Goal: Book appointment/travel/reservation

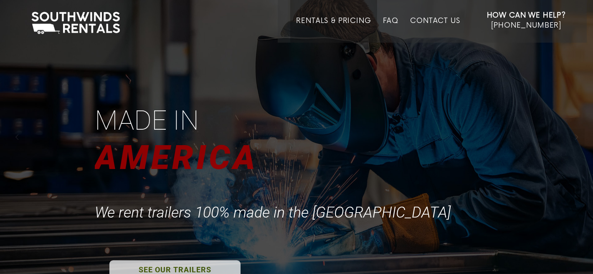
click at [343, 23] on link "Rentals & Pricing" at bounding box center [333, 30] width 75 height 26
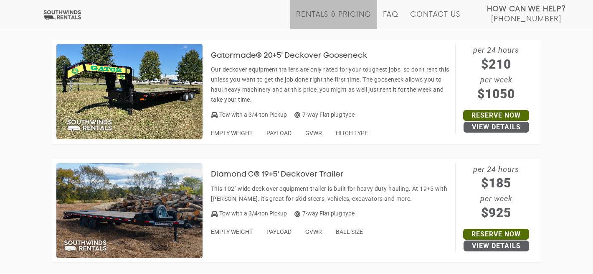
scroll to position [498, 0]
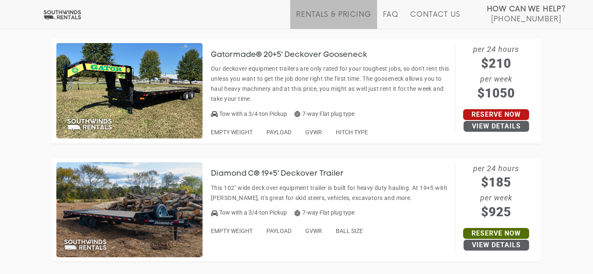
click at [489, 116] on link "Reserve Now" at bounding box center [496, 114] width 66 height 11
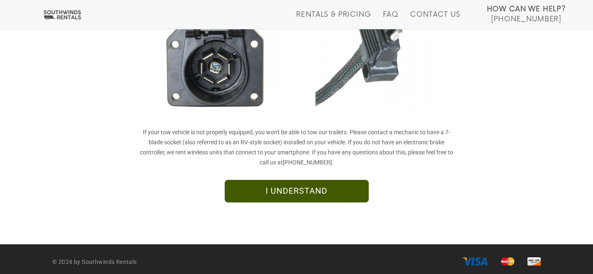
scroll to position [254, 0]
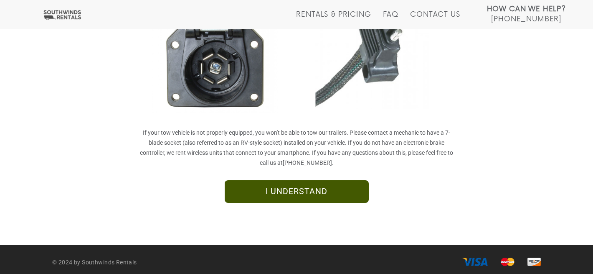
click at [310, 198] on link "I UNDERSTAND" at bounding box center [297, 191] width 144 height 23
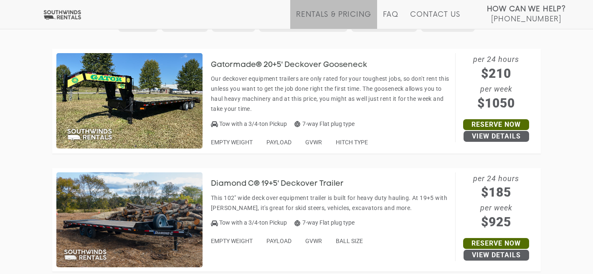
scroll to position [485, 0]
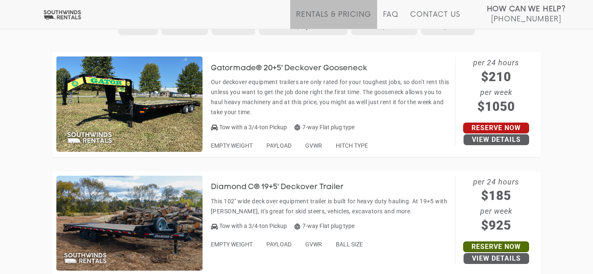
click at [510, 128] on link "Reserve Now" at bounding box center [496, 127] width 66 height 11
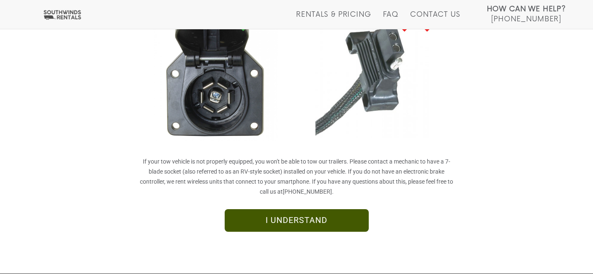
scroll to position [226, 0]
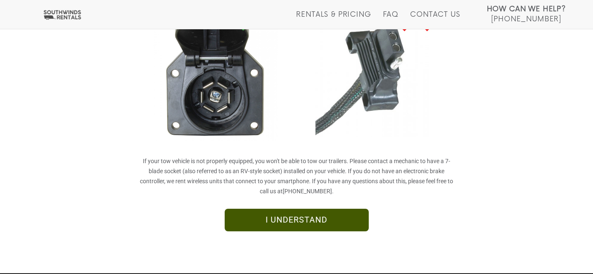
click at [319, 215] on link "I UNDERSTAND" at bounding box center [297, 219] width 144 height 23
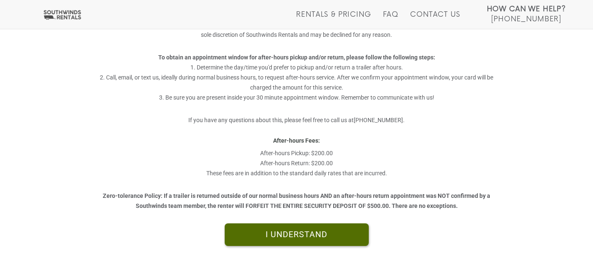
scroll to position [267, 0]
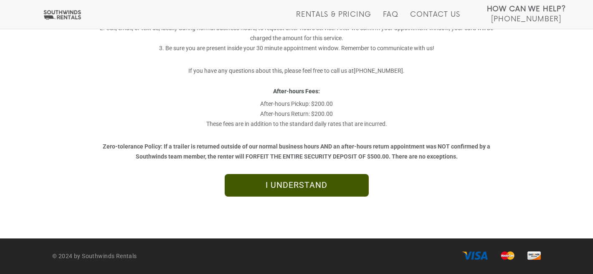
click at [329, 191] on link "I UNDERSTAND" at bounding box center [297, 185] width 144 height 23
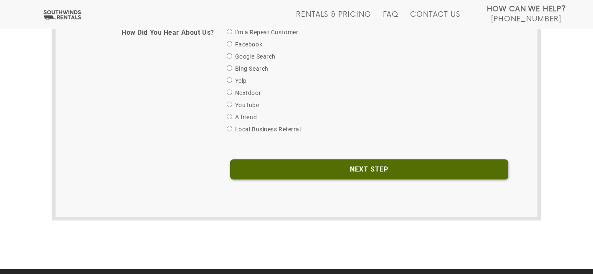
scroll to position [504, 0]
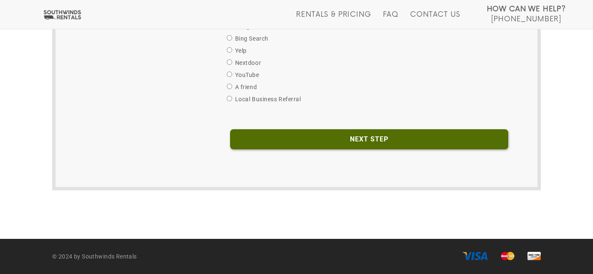
click at [384, 125] on div "Next Step" at bounding box center [296, 135] width 457 height 37
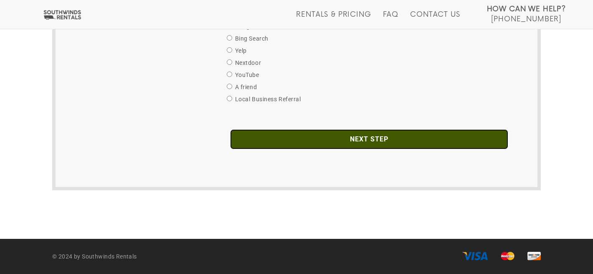
click at [382, 136] on input "Next Step" at bounding box center [369, 139] width 278 height 20
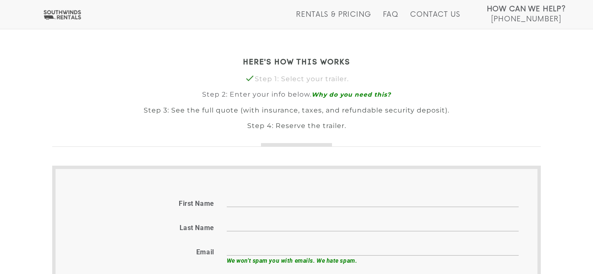
scroll to position [186, 0]
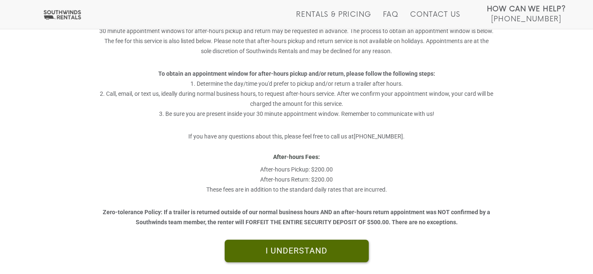
scroll to position [145, 0]
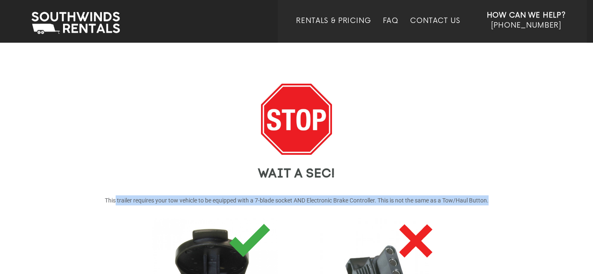
drag, startPoint x: 114, startPoint y: 198, endPoint x: 408, endPoint y: 208, distance: 294.6
click at [408, 208] on div "WAIT A SEC! This trailer requires your tow vehicle to be equipped with a 7-blad…" at bounding box center [296, 270] width 501 height 373
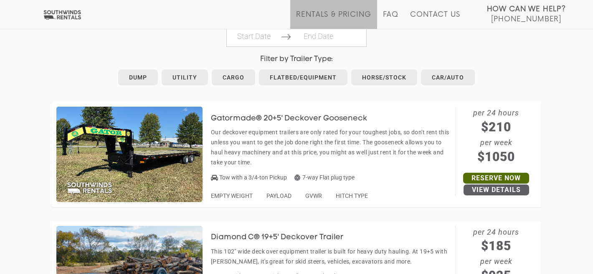
scroll to position [431, 0]
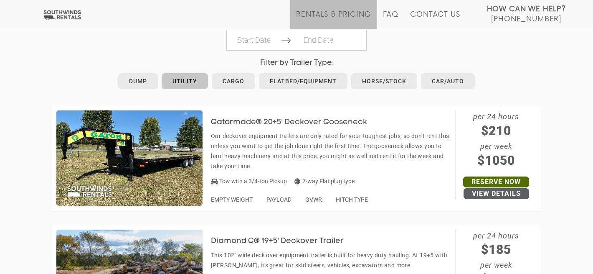
click at [180, 84] on link "Utility" at bounding box center [185, 81] width 46 height 16
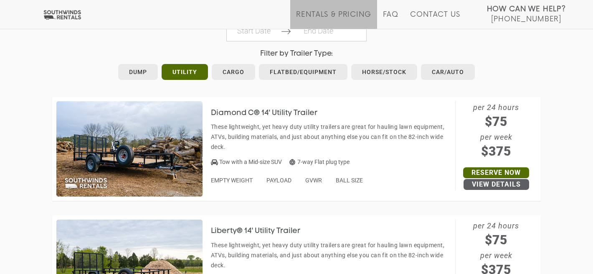
scroll to position [441, 0]
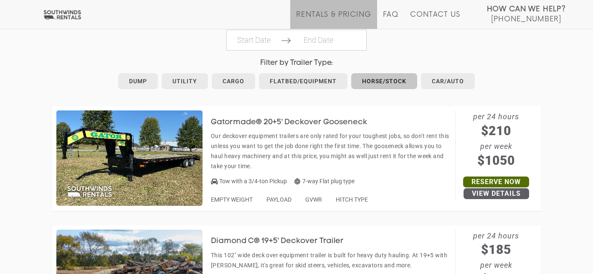
click at [393, 79] on link "Horse/Stock" at bounding box center [384, 81] width 66 height 16
